Goal: Transaction & Acquisition: Book appointment/travel/reservation

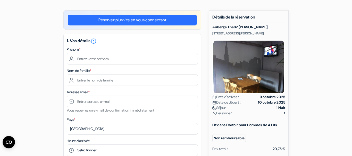
scroll to position [32, 0]
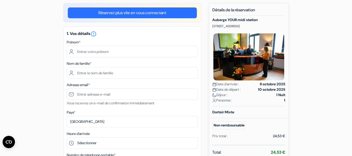
scroll to position [43, 0]
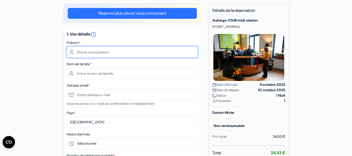
click at [160, 53] on input "text" at bounding box center [132, 52] width 131 height 12
type input "Charoula"
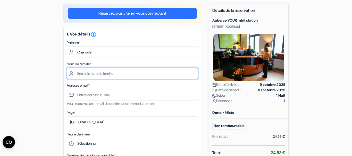
click at [158, 74] on input "text" at bounding box center [132, 74] width 131 height 12
type input "Dimitriou"
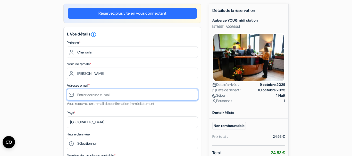
click at [139, 98] on input "text" at bounding box center [132, 95] width 131 height 12
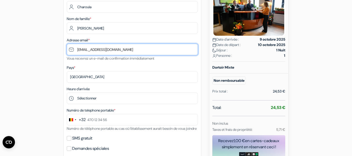
scroll to position [109, 0]
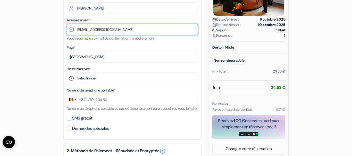
type input "[EMAIL_ADDRESS][DOMAIN_NAME]"
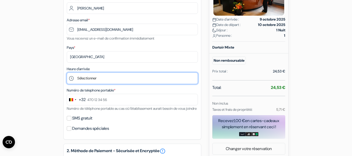
click at [67, 73] on select "Sélectionner 15:00 16:00 17:00 18:00 19:00 20:00 21:00 22:00 23:00" at bounding box center [132, 79] width 131 height 12
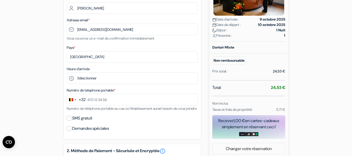
drag, startPoint x: 158, startPoint y: 83, endPoint x: 351, endPoint y: 70, distance: 193.8
click at [351, 70] on html "Langue [GEOGRAPHIC_DATA] [GEOGRAPHIC_DATA] [GEOGRAPHIC_DATA]" at bounding box center [176, 97] width 352 height 413
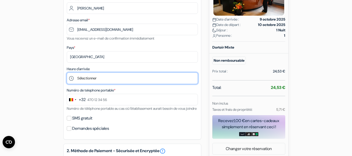
click at [67, 73] on select "Sélectionner 15:00 16:00 17:00 18:00 19:00 20:00 21:00 22:00 23:00" at bounding box center [132, 79] width 131 height 12
select select "23"
click option "23:00" at bounding box center [0, 0] width 0 height 0
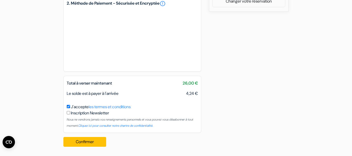
scroll to position [0, 0]
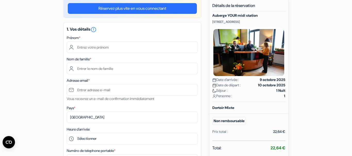
scroll to position [50, 0]
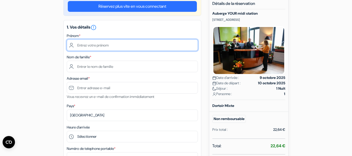
click at [169, 46] on input "text" at bounding box center [132, 45] width 131 height 12
type input "Charoula"
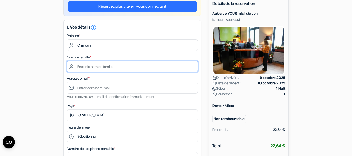
click at [161, 66] on input "text" at bounding box center [132, 67] width 131 height 12
type input "Dimitriou"
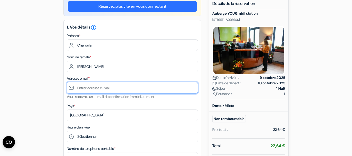
click at [152, 88] on input "text" at bounding box center [132, 88] width 131 height 12
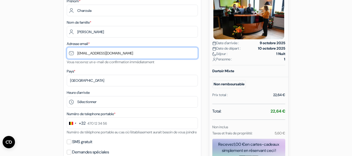
scroll to position [92, 0]
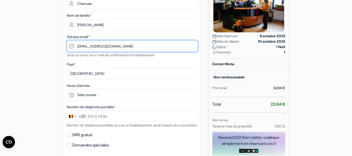
type input "[EMAIL_ADDRESS][DOMAIN_NAME]"
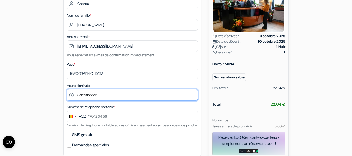
click at [67, 89] on select "Sélectionner 15:00 16:00 17:00 18:00 19:00 20:00 21:00 22:00 23:00" at bounding box center [132, 95] width 131 height 12
select select "23"
click option "23:00" at bounding box center [0, 0] width 0 height 0
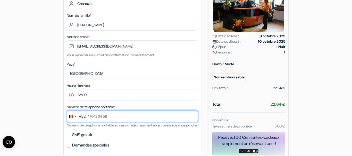
click at [183, 117] on input "text" at bounding box center [132, 117] width 131 height 12
type input "485 08 17 88"
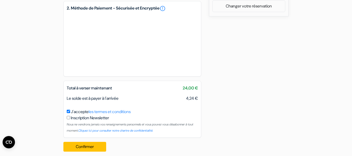
scroll to position [252, 0]
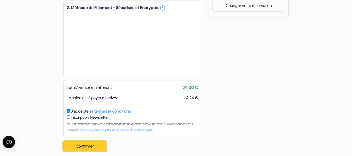
click at [86, 150] on button "Confirmer Loading..." at bounding box center [84, 147] width 43 height 10
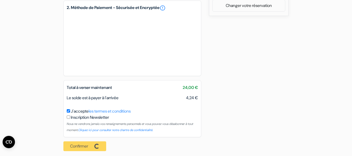
scroll to position [263, 0]
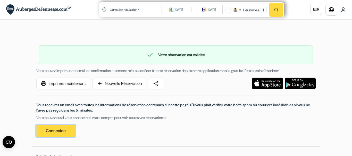
click at [55, 128] on link "Connexion" at bounding box center [55, 131] width 39 height 12
